Goal: Task Accomplishment & Management: Manage account settings

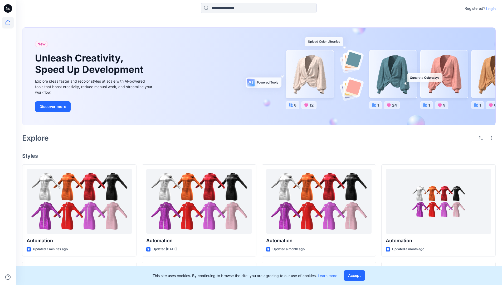
click at [489, 8] on p "Login" at bounding box center [490, 9] width 9 height 6
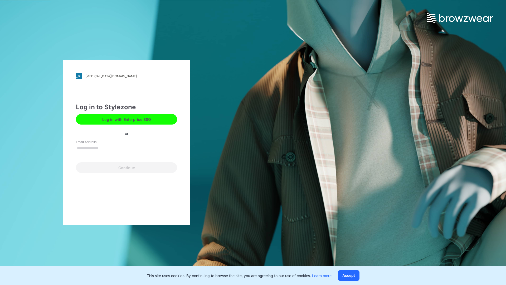
click at [104, 148] on input "Email Address" at bounding box center [126, 148] width 101 height 8
type input "**********"
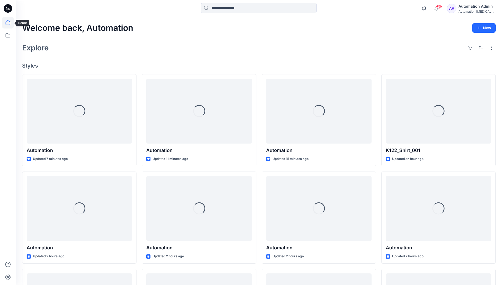
click at [10, 23] on icon at bounding box center [8, 22] width 5 height 5
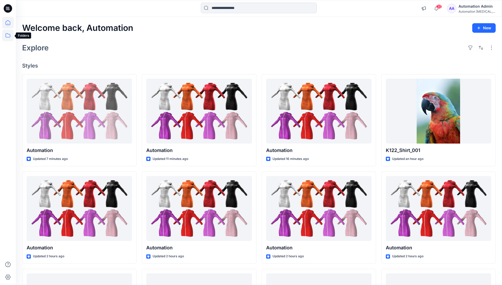
click at [8, 37] on icon at bounding box center [8, 36] width 12 height 12
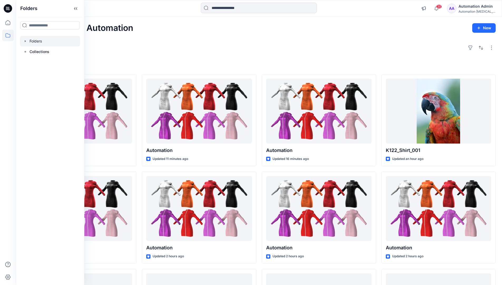
click at [33, 41] on div at bounding box center [50, 41] width 60 height 11
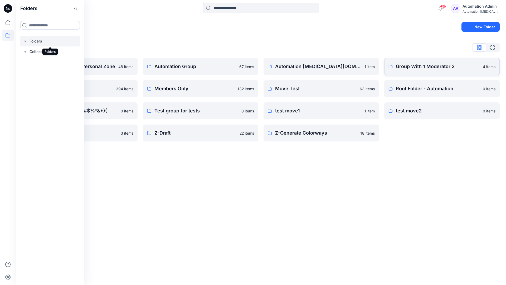
click at [416, 69] on p "Group With 1 Moderator 2" at bounding box center [438, 66] width 84 height 7
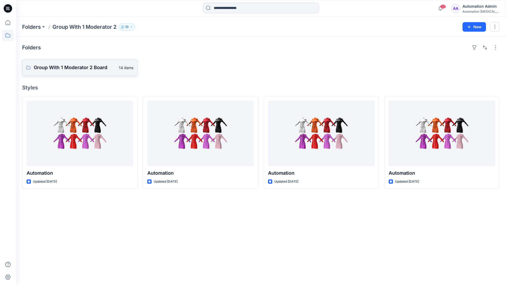
click at [91, 71] on link "Group With 1 Moderator 2 Board 14 items" at bounding box center [79, 67] width 115 height 17
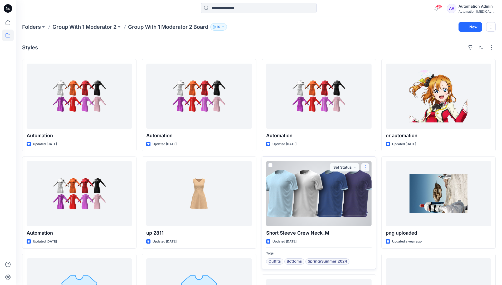
click at [364, 170] on button "button" at bounding box center [365, 167] width 8 height 8
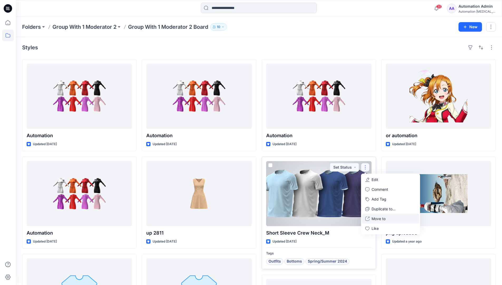
click at [380, 219] on p "Move to" at bounding box center [378, 218] width 14 height 6
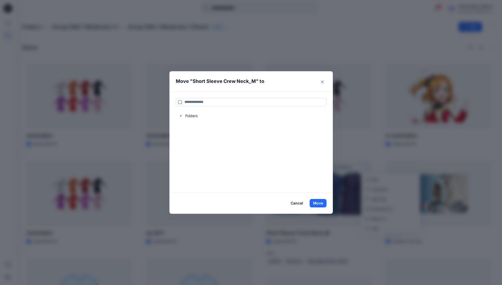
click at [323, 82] on icon "Close" at bounding box center [322, 81] width 3 height 3
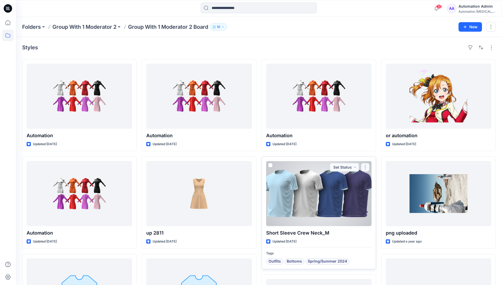
click at [366, 167] on button "button" at bounding box center [365, 167] width 8 height 8
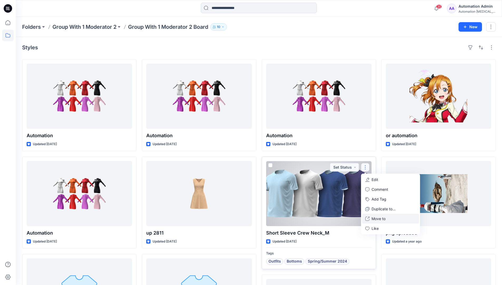
click at [384, 217] on p "Move to" at bounding box center [378, 218] width 14 height 6
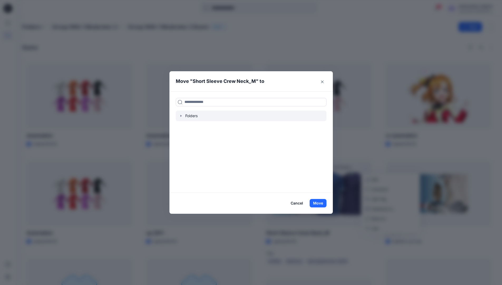
click at [188, 115] on div at bounding box center [251, 115] width 151 height 11
click at [181, 116] on icon "button" at bounding box center [181, 116] width 4 height 4
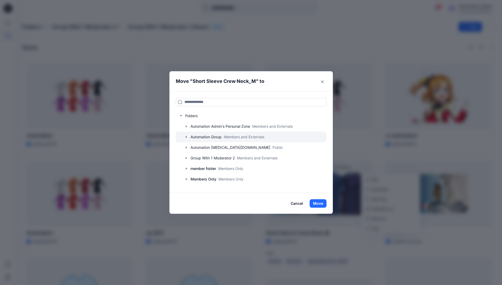
click at [207, 135] on div at bounding box center [251, 136] width 151 height 11
click at [324, 83] on button "Close" at bounding box center [322, 81] width 8 height 8
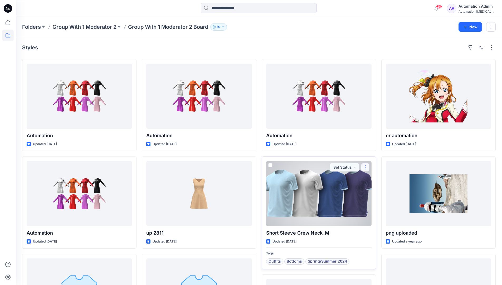
click at [365, 167] on button "button" at bounding box center [365, 167] width 8 height 8
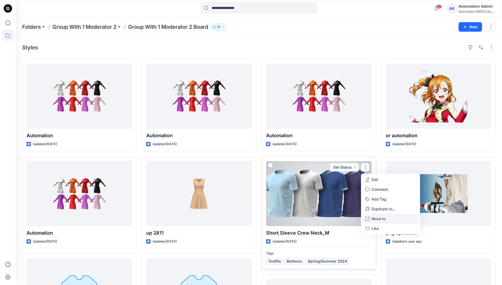
click at [374, 218] on p "Move to" at bounding box center [378, 218] width 14 height 6
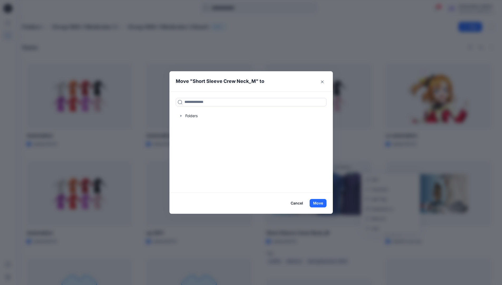
click at [295, 203] on button "Cancel" at bounding box center [296, 203] width 19 height 8
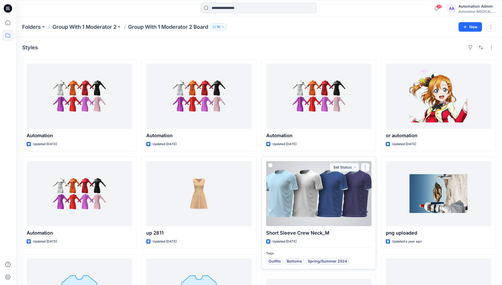
click at [365, 168] on button "button" at bounding box center [365, 167] width 8 height 8
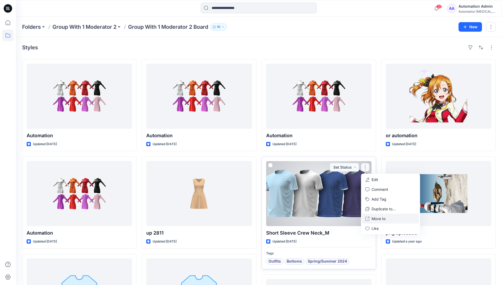
click at [375, 216] on p "Move to" at bounding box center [378, 218] width 14 height 6
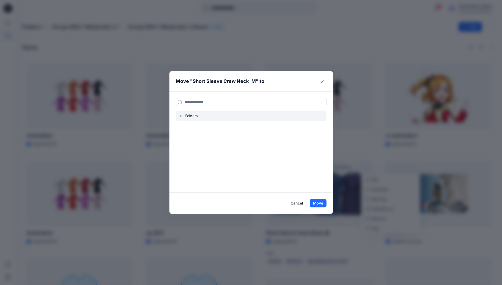
click at [188, 117] on div at bounding box center [251, 115] width 151 height 11
click at [183, 116] on icon "button" at bounding box center [181, 116] width 4 height 4
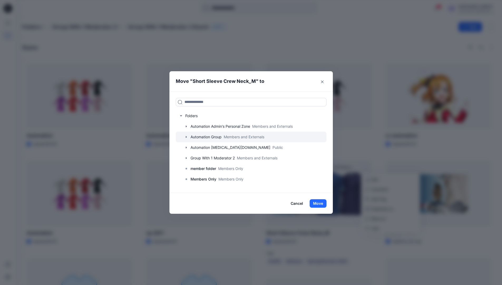
click at [193, 136] on div at bounding box center [251, 136] width 151 height 11
click at [297, 202] on button "Cancel" at bounding box center [296, 203] width 19 height 8
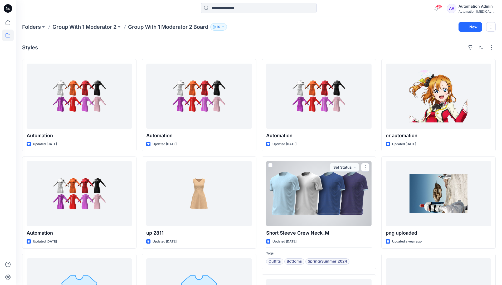
click at [468, 12] on div "Automation [MEDICAL_DATA]..." at bounding box center [476, 11] width 37 height 4
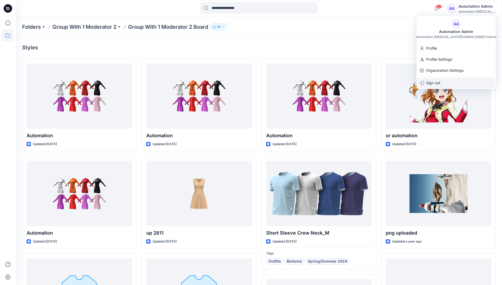
click at [438, 82] on p "Sign out" at bounding box center [433, 83] width 14 height 10
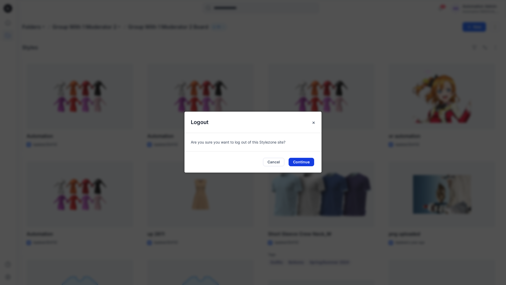
click at [305, 159] on button "Continue" at bounding box center [301, 162] width 26 height 8
